Goal: Information Seeking & Learning: Find specific fact

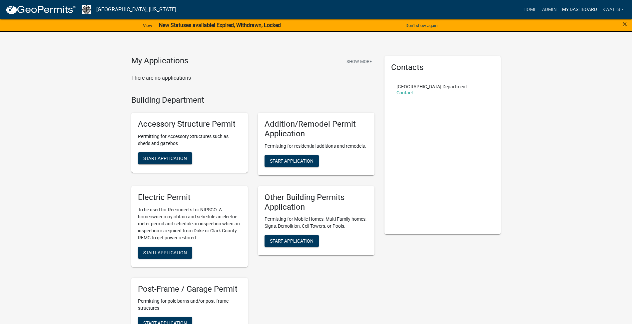
click at [568, 10] on link "My Dashboard" at bounding box center [580, 9] width 40 height 13
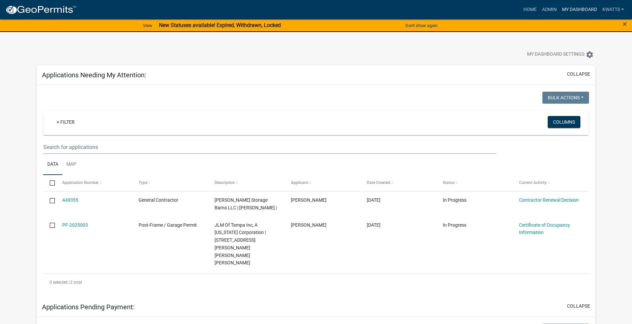
click at [573, 12] on link "My Dashboard" at bounding box center [580, 9] width 40 height 13
click at [551, 8] on link "Admin" at bounding box center [550, 9] width 20 height 13
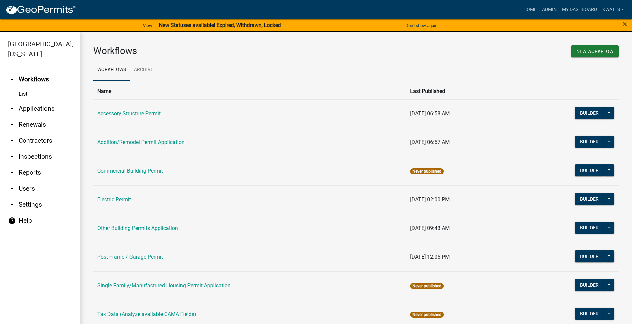
click at [48, 144] on link "arrow_drop_down Contractors" at bounding box center [40, 141] width 80 height 16
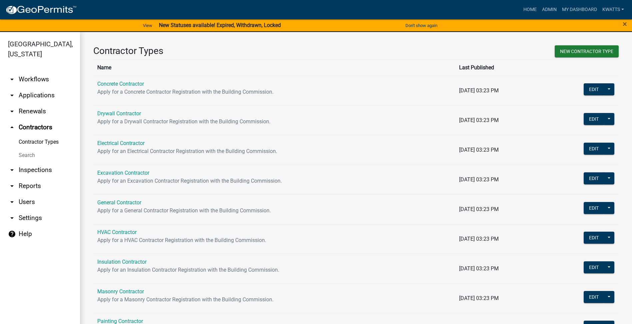
click at [38, 161] on link "Search" at bounding box center [40, 155] width 80 height 13
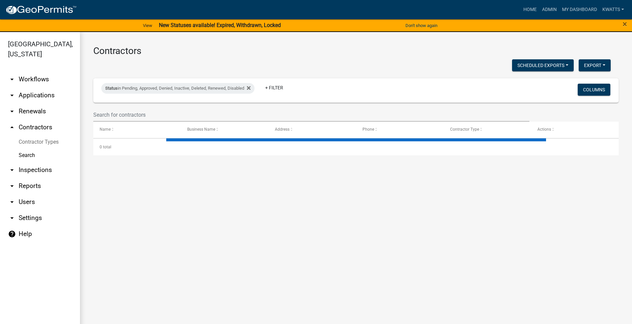
select select "3: 100"
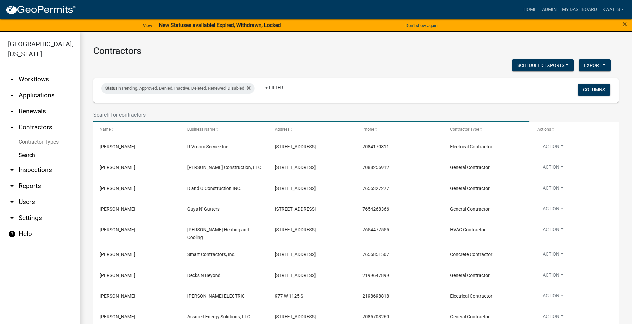
click at [182, 108] on input "text" at bounding box center [311, 115] width 436 height 14
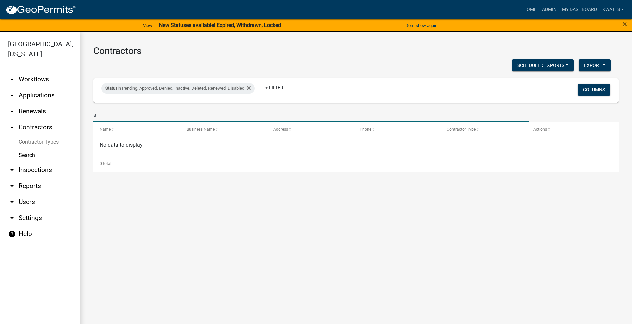
type input "a"
type input "adi"
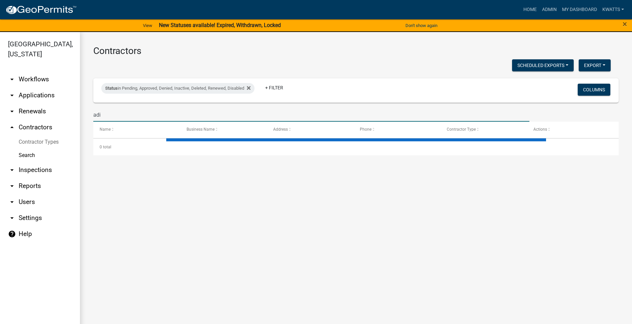
select select "3: 100"
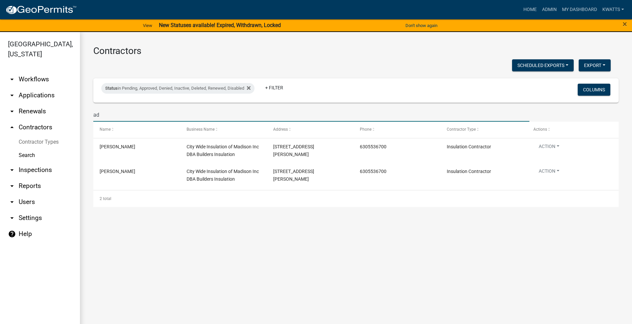
type input "a"
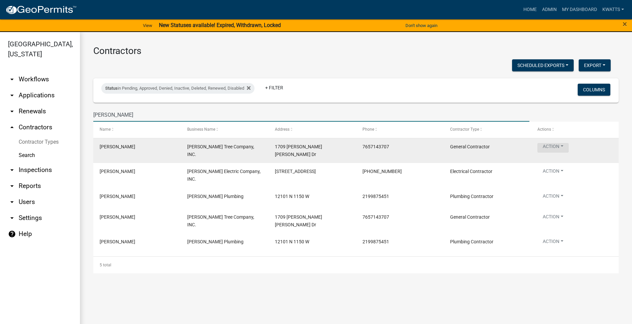
type input "[PERSON_NAME]"
click at [555, 144] on button "Action" at bounding box center [553, 148] width 31 height 10
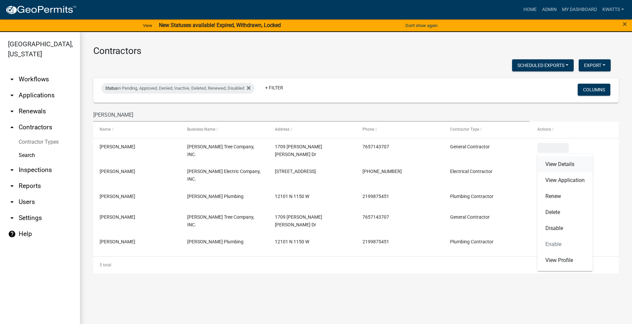
click at [548, 159] on link "View Details" at bounding box center [565, 164] width 55 height 16
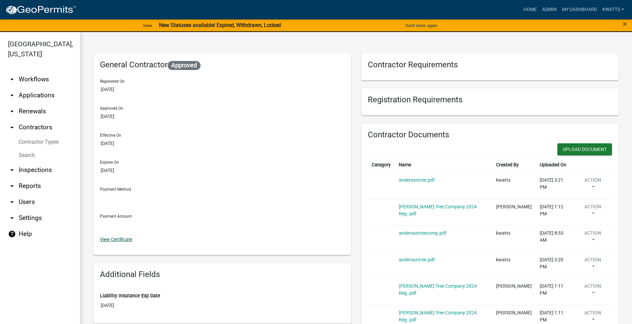
click at [117, 240] on link "View Certificate" at bounding box center [116, 239] width 32 height 5
click at [34, 152] on link "Search" at bounding box center [40, 155] width 80 height 13
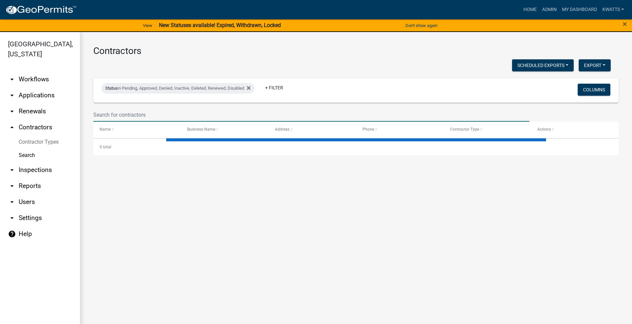
select select "3: 100"
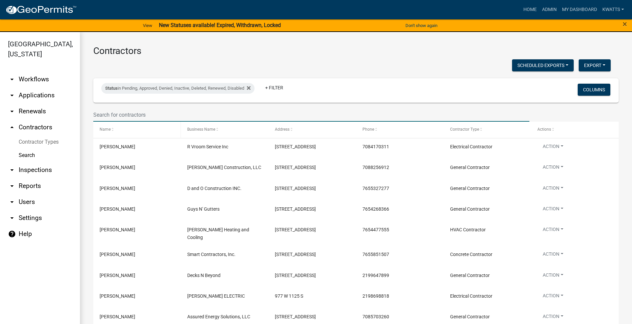
drag, startPoint x: 110, startPoint y: 118, endPoint x: 107, endPoint y: 123, distance: 5.7
click at [110, 118] on input "text" at bounding box center [311, 115] width 436 height 14
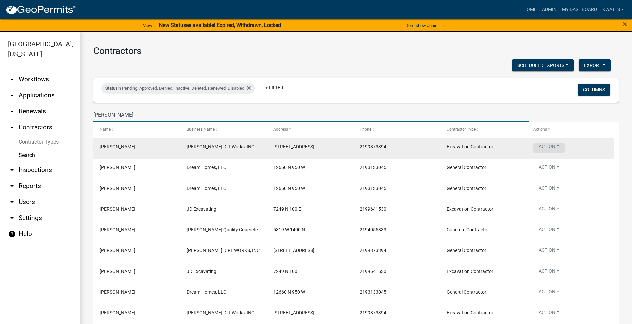
type input "[PERSON_NAME]"
click at [544, 148] on button "Action" at bounding box center [549, 148] width 31 height 10
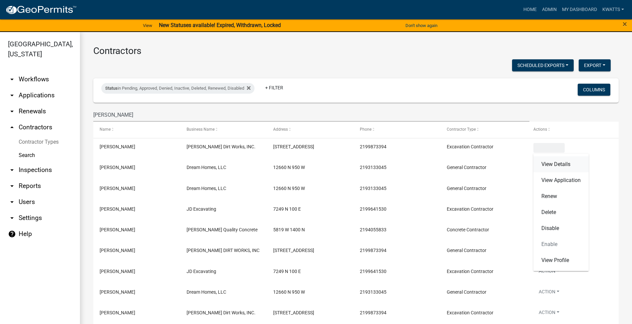
click at [546, 162] on link "View Details" at bounding box center [561, 164] width 55 height 16
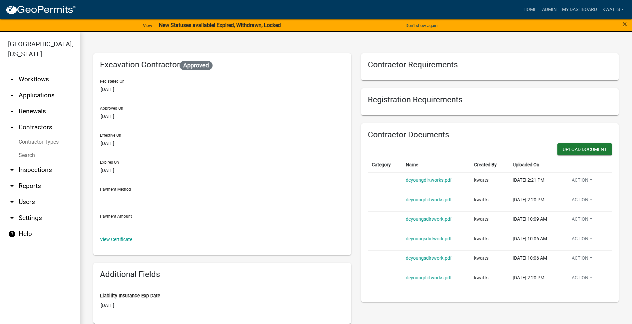
click at [116, 244] on div "Excavation Contractor Approved Registered On [DATE] Approved On [DATE] Effectiv…" at bounding box center [222, 154] width 258 height 202
click at [122, 243] on div "View Certificate" at bounding box center [222, 239] width 245 height 7
click at [127, 237] on link "View Certificate" at bounding box center [116, 239] width 32 height 5
click at [22, 158] on link "Search" at bounding box center [40, 155] width 80 height 13
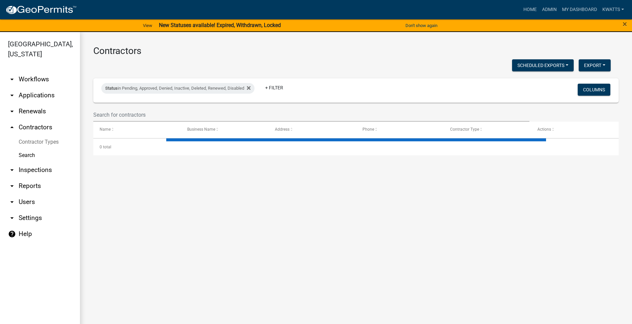
select select "3: 100"
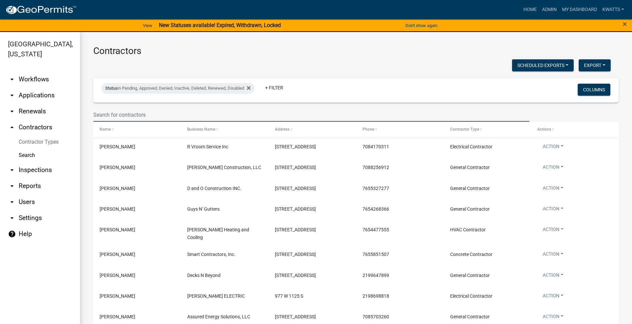
click at [218, 117] on input "text" at bounding box center [311, 115] width 436 height 14
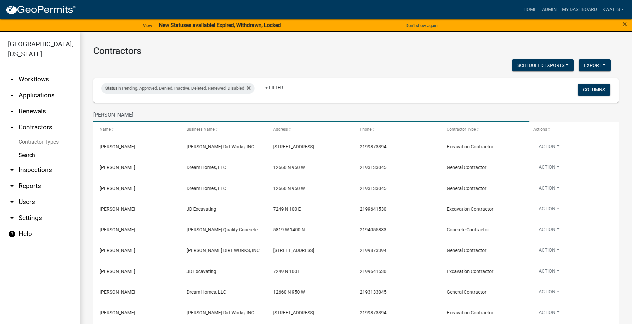
click at [119, 114] on input "[PERSON_NAME]" at bounding box center [311, 115] width 436 height 14
drag, startPoint x: 157, startPoint y: 117, endPoint x: -307, endPoint y: 91, distance: 465.1
click at [0, 91] on html "Internet Explorer does NOT work with GeoPermits. Get a new browser for more sec…" at bounding box center [316, 162] width 632 height 324
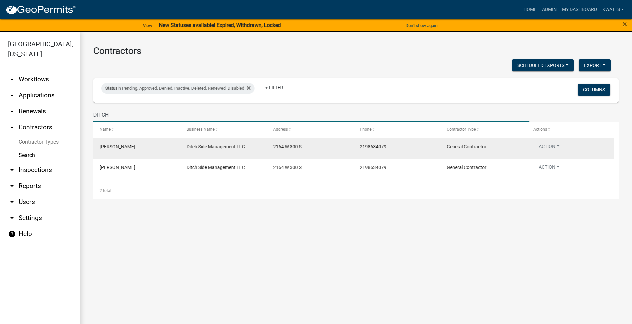
type input "DITCH"
click at [539, 142] on datatable-body-cell "Action View Details View Application Renew Delete Disable Enable View Profile" at bounding box center [570, 148] width 87 height 21
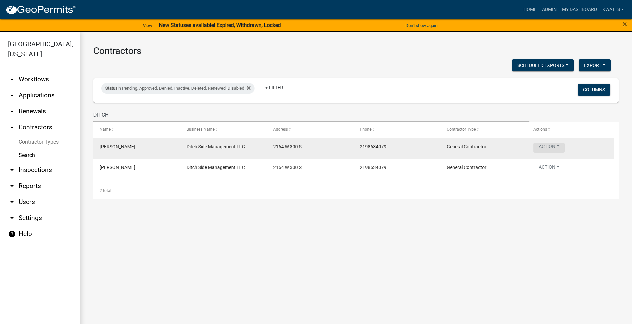
click at [541, 143] on div "Action View Details View Application Renew Delete Disable Enable View Profile" at bounding box center [571, 148] width 74 height 11
click at [542, 143] on button "Action" at bounding box center [549, 148] width 31 height 10
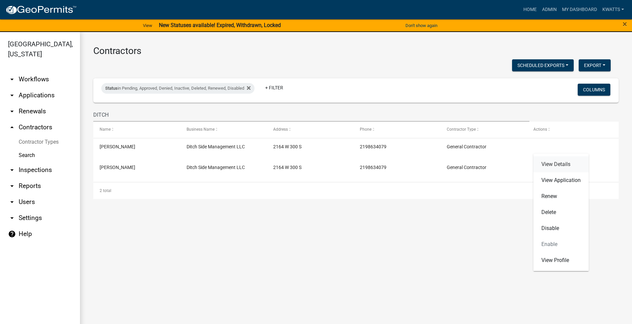
click at [541, 157] on link "View Details" at bounding box center [561, 164] width 55 height 16
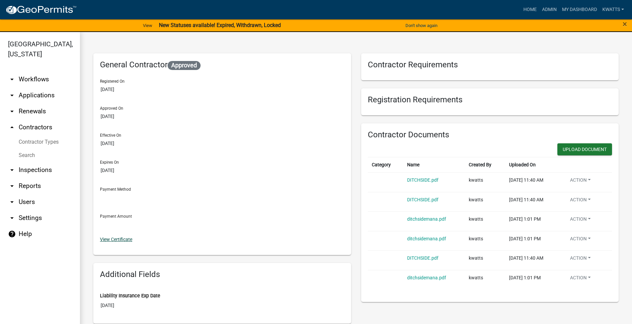
click at [116, 239] on link "View Certificate" at bounding box center [116, 239] width 32 height 5
click at [27, 158] on link "Search" at bounding box center [40, 155] width 80 height 13
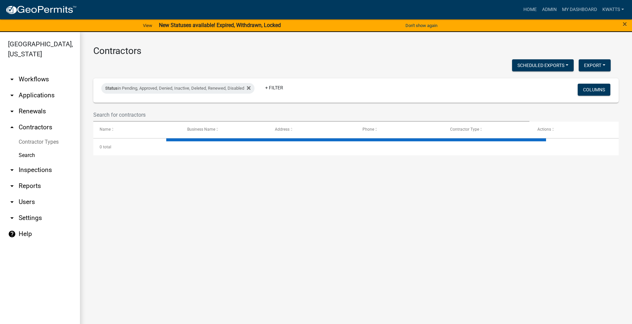
select select "3: 100"
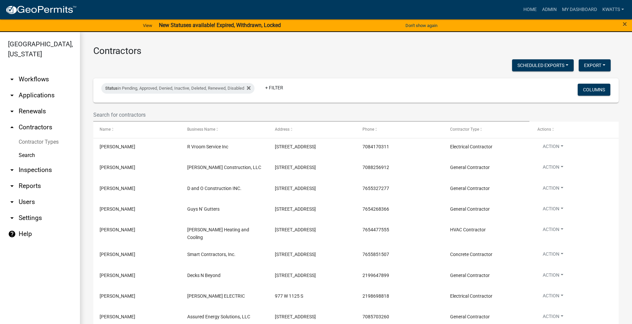
click at [125, 107] on wm-filter-builder "Status in Pending, Approved, Denied, Inactive, Deleted, Renewed, Disabled + Fil…" at bounding box center [356, 99] width 526 height 43
click at [124, 109] on input "text" at bounding box center [311, 115] width 436 height 14
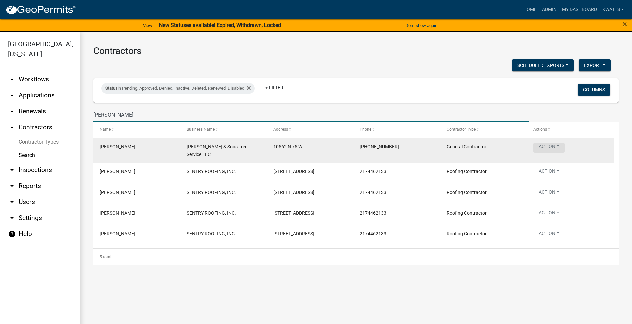
type input "[PERSON_NAME]"
click at [558, 147] on button "Action" at bounding box center [549, 148] width 31 height 10
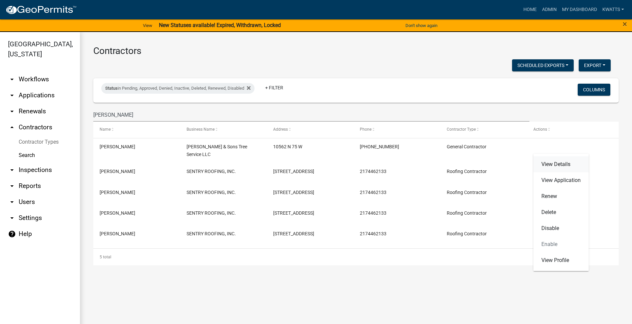
click at [558, 165] on link "View Details" at bounding box center [561, 164] width 55 height 16
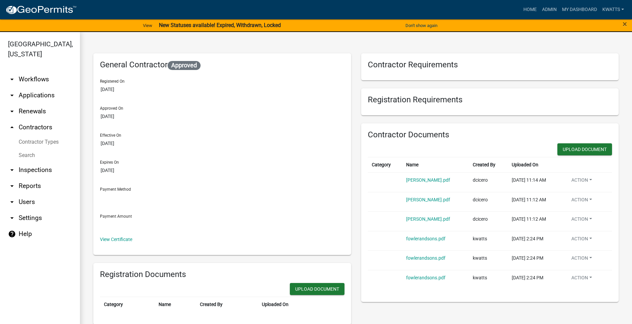
click at [134, 235] on div "General Contractor Approved Registered On [DATE] Approved On [DATE] Effective O…" at bounding box center [222, 154] width 258 height 202
click at [128, 239] on link "View Certificate" at bounding box center [116, 239] width 32 height 5
click at [40, 156] on link "Search" at bounding box center [40, 155] width 80 height 13
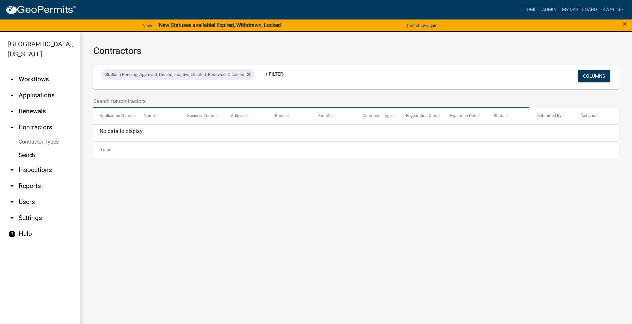
click at [115, 108] on input "text" at bounding box center [311, 101] width 436 height 14
select select "3: 100"
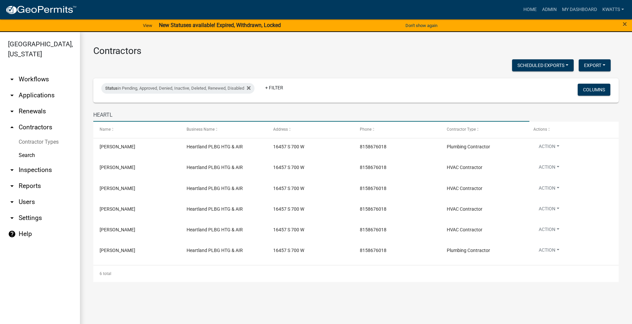
drag, startPoint x: 115, startPoint y: 113, endPoint x: -215, endPoint y: 99, distance: 330.3
click at [0, 99] on html "Internet Explorer does NOT work with GeoPermits. Get a new browser for more sec…" at bounding box center [316, 162] width 632 height 324
type input "[PERSON_NAME]"
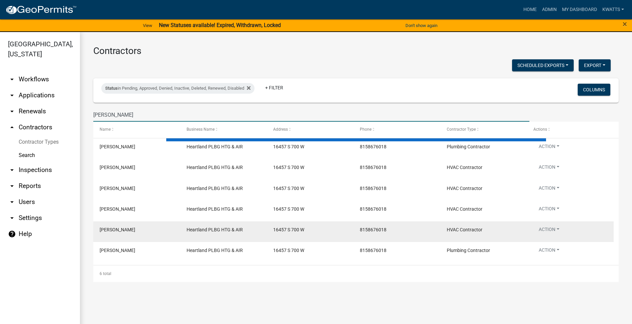
select select "3: 100"
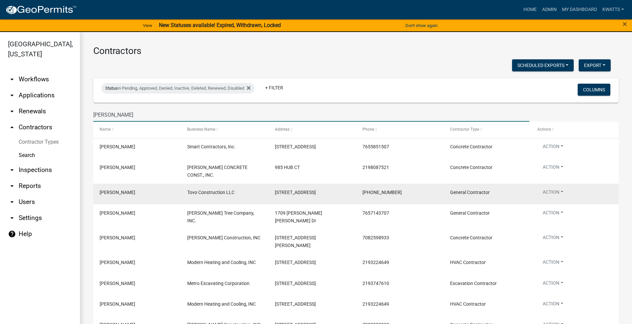
type input "[PERSON_NAME]"
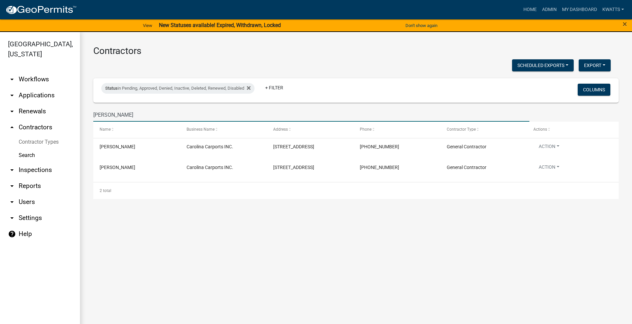
drag, startPoint x: 137, startPoint y: 114, endPoint x: -89, endPoint y: 114, distance: 226.0
click at [0, 114] on html "Internet Explorer does NOT work with GeoPermits. Get a new browser for more sec…" at bounding box center [316, 162] width 632 height 324
click at [188, 113] on input "[PERSON_NAME]" at bounding box center [311, 115] width 436 height 14
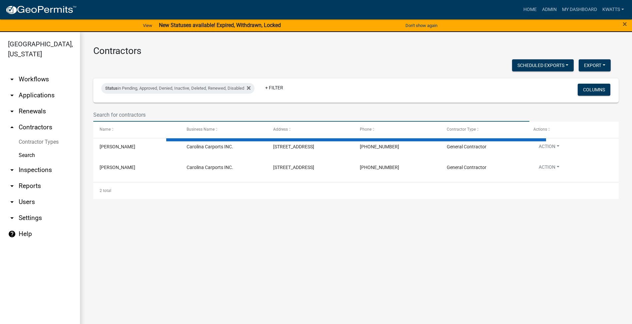
select select "3: 100"
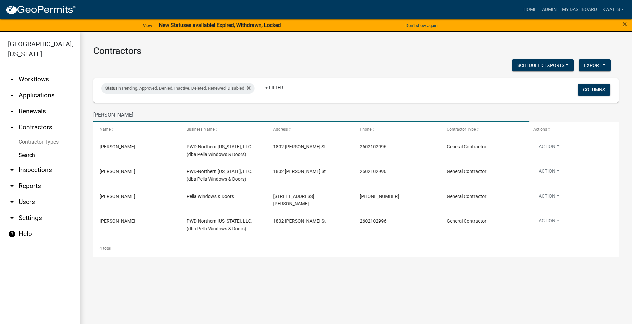
drag, startPoint x: 124, startPoint y: 112, endPoint x: -15, endPoint y: 90, distance: 140.8
click at [0, 90] on html "Internet Explorer does NOT work with GeoPermits. Get a new browser for more sec…" at bounding box center [316, 162] width 632 height 324
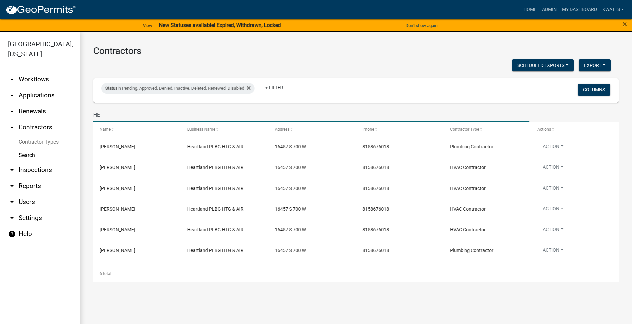
type input "H"
type input "WEAT"
select select "3: 100"
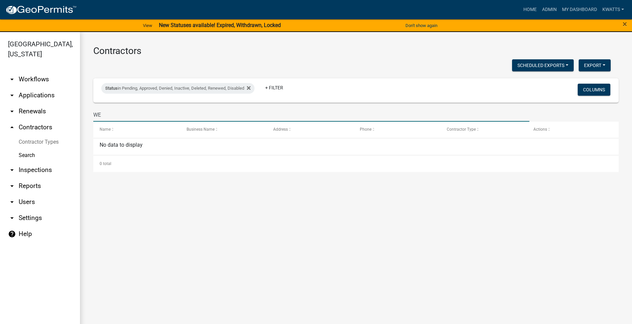
type input "W"
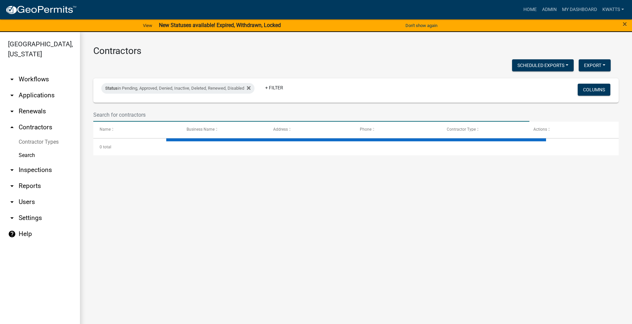
select select "3: 100"
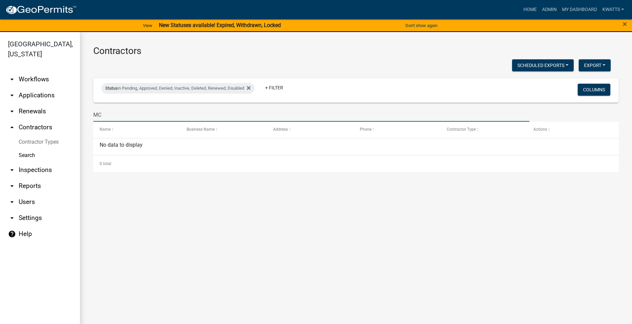
type input "M"
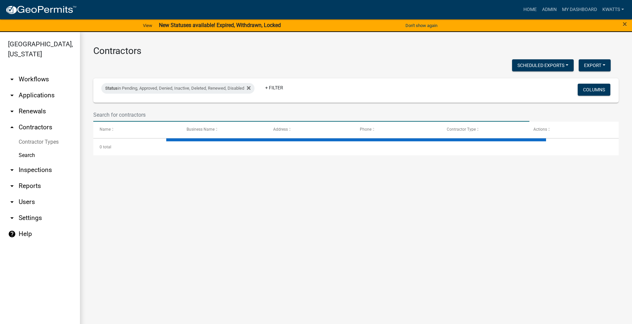
select select "3: 100"
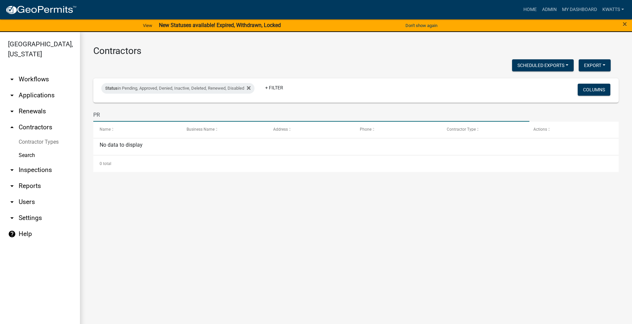
type input "P"
type input "C"
select select "3: 100"
type input "W"
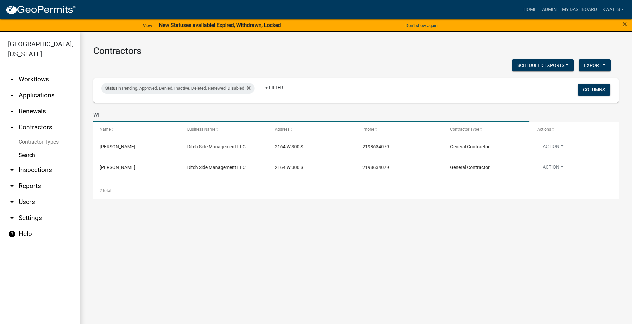
type input "W"
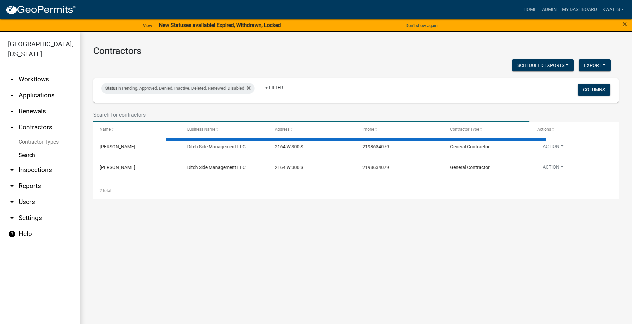
type input "Y"
select select "3: 100"
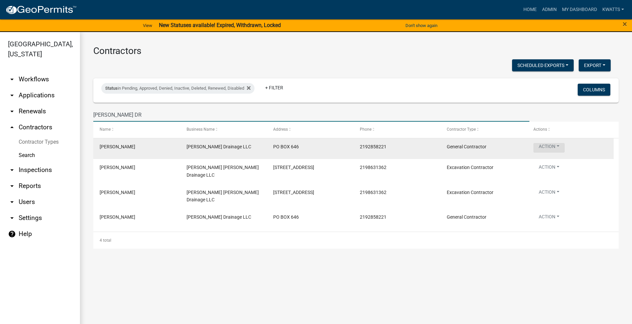
type input "[PERSON_NAME] DR"
click at [551, 147] on button "Action" at bounding box center [549, 148] width 31 height 10
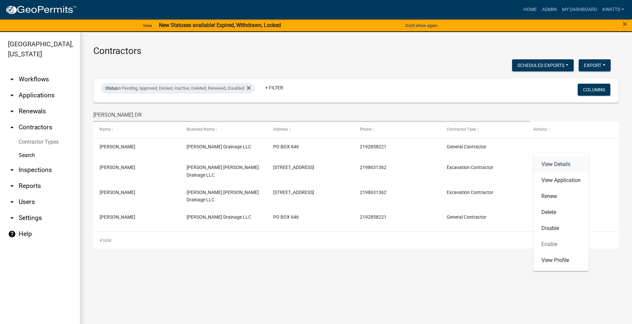
click at [549, 162] on link "View Details" at bounding box center [561, 164] width 55 height 16
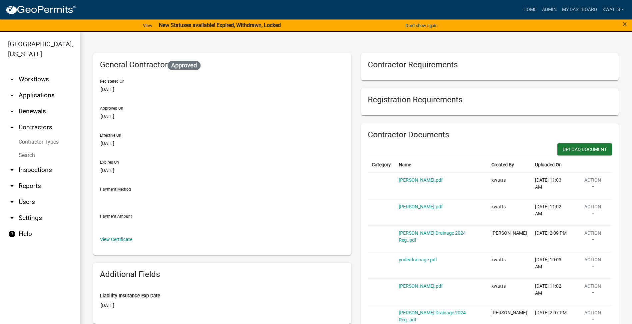
click at [127, 236] on div "View Certificate" at bounding box center [222, 239] width 245 height 7
click at [124, 240] on link "View Certificate" at bounding box center [116, 239] width 32 height 5
click at [31, 156] on link "Search" at bounding box center [40, 155] width 80 height 13
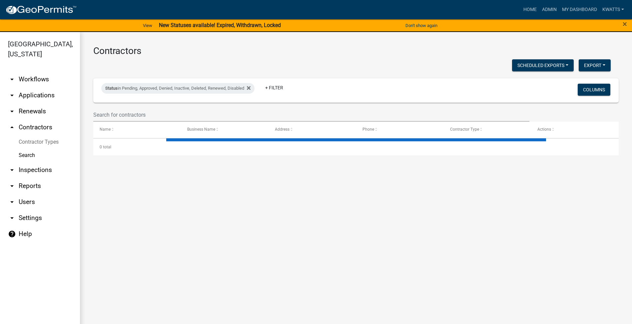
select select "3: 100"
